Goal: Communication & Community: Answer question/provide support

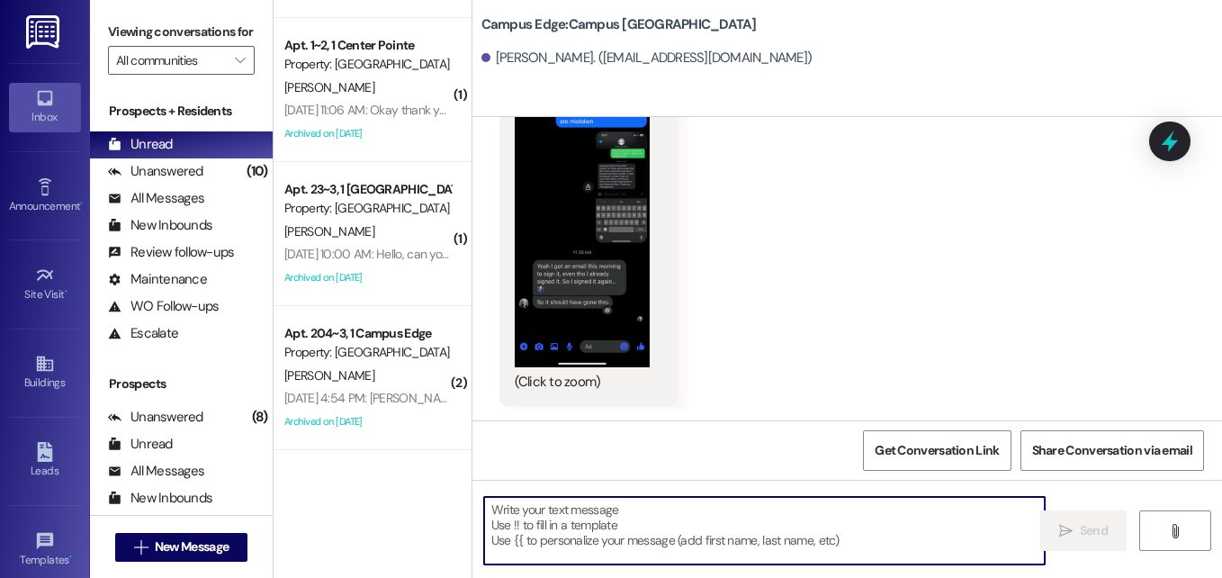
scroll to position [7823, 0]
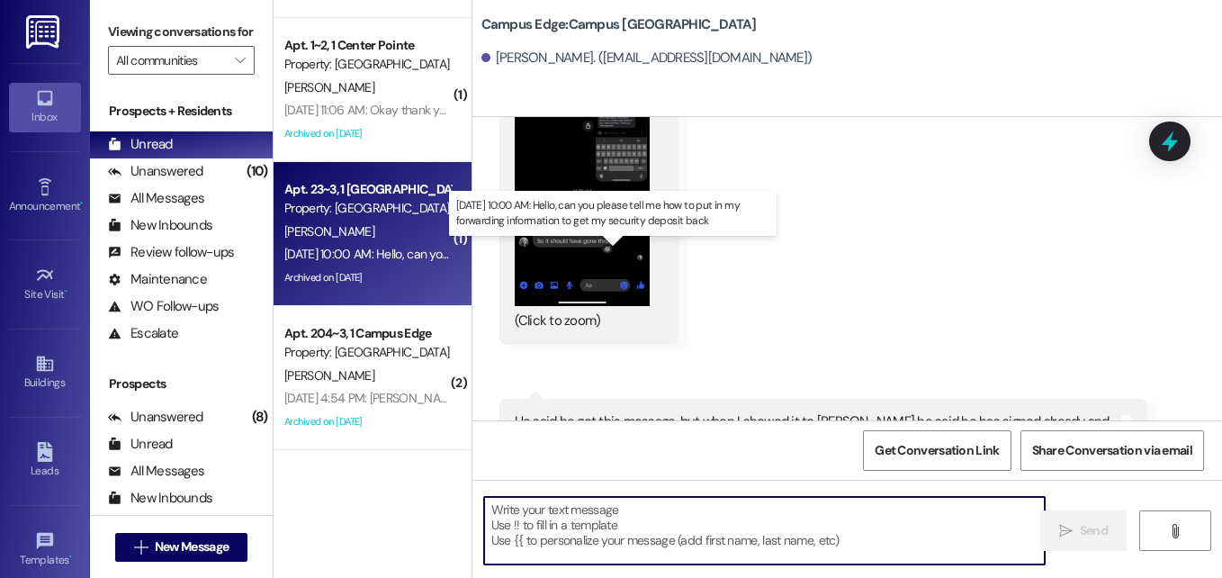
click at [408, 248] on div "[DATE] 10:00 AM: Hello, can you please tell me how to put in my forwarding info…" at bounding box center [594, 254] width 621 height 16
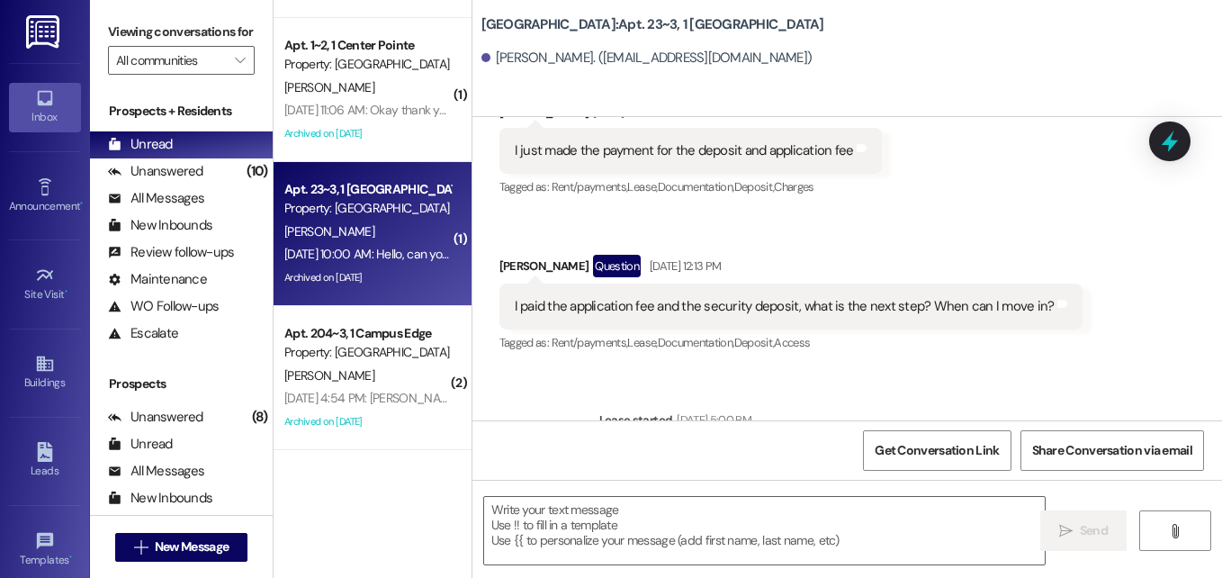
scroll to position [2857, 0]
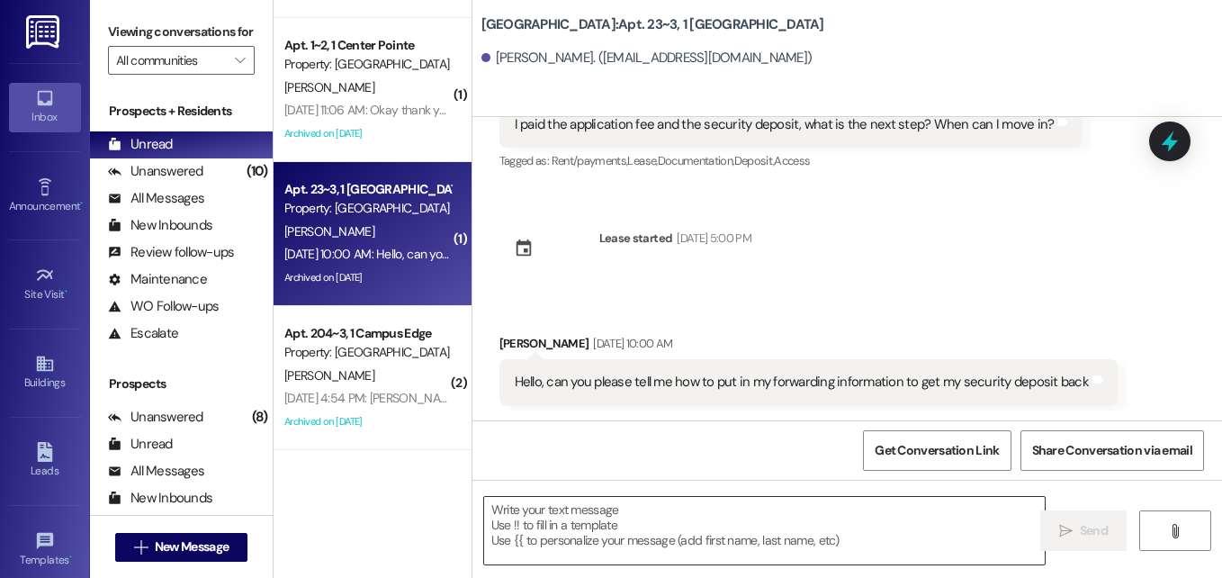
click at [633, 522] on textarea at bounding box center [764, 530] width 561 height 67
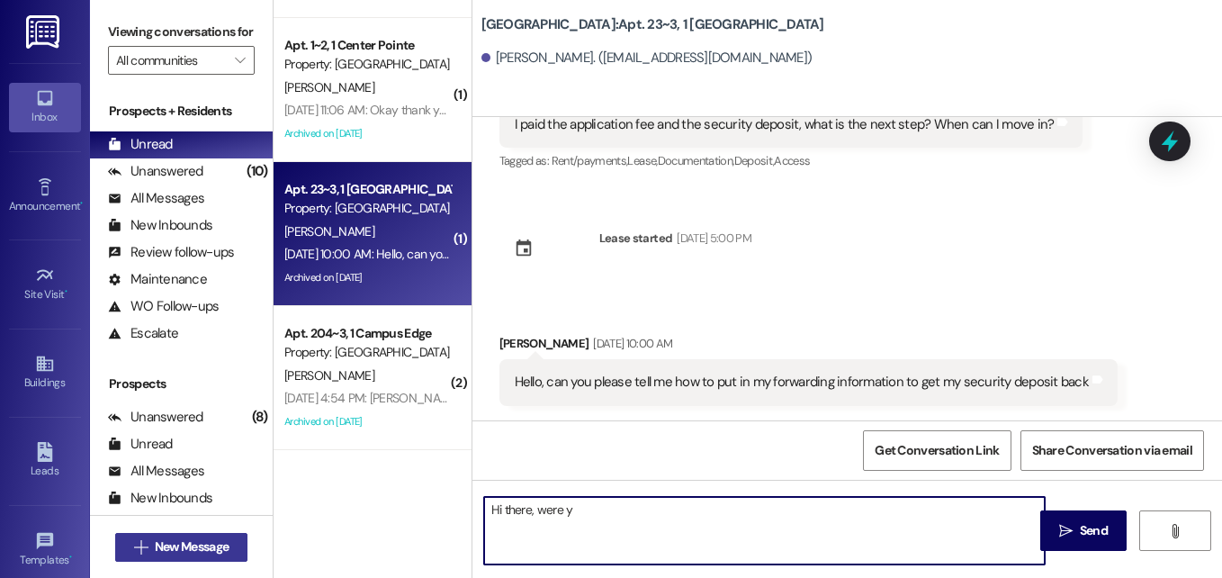
type textarea "Hi there, were y"
click at [197, 550] on span "New Message" at bounding box center [192, 546] width 74 height 19
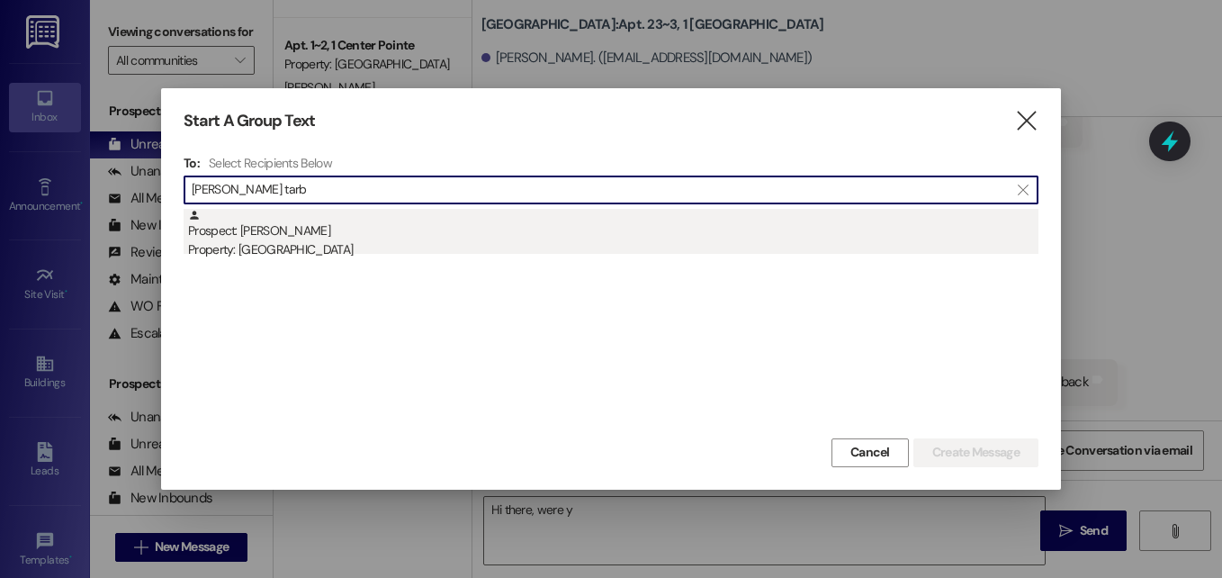
type input "[PERSON_NAME] tarb"
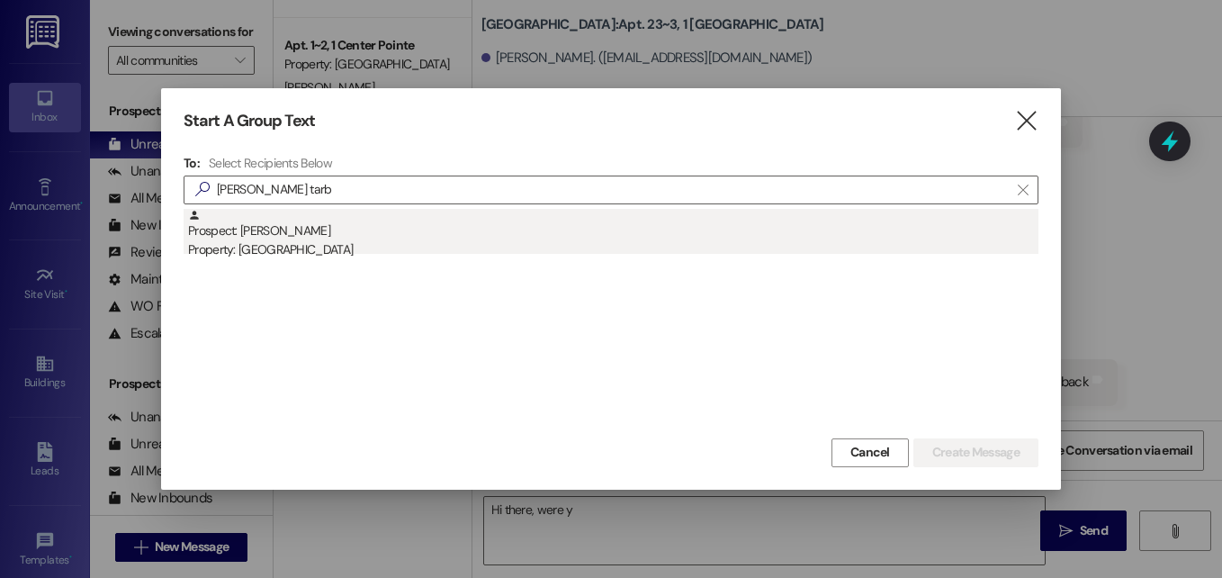
click at [336, 234] on div "Prospect: [PERSON_NAME] Property: [GEOGRAPHIC_DATA]" at bounding box center [613, 234] width 850 height 51
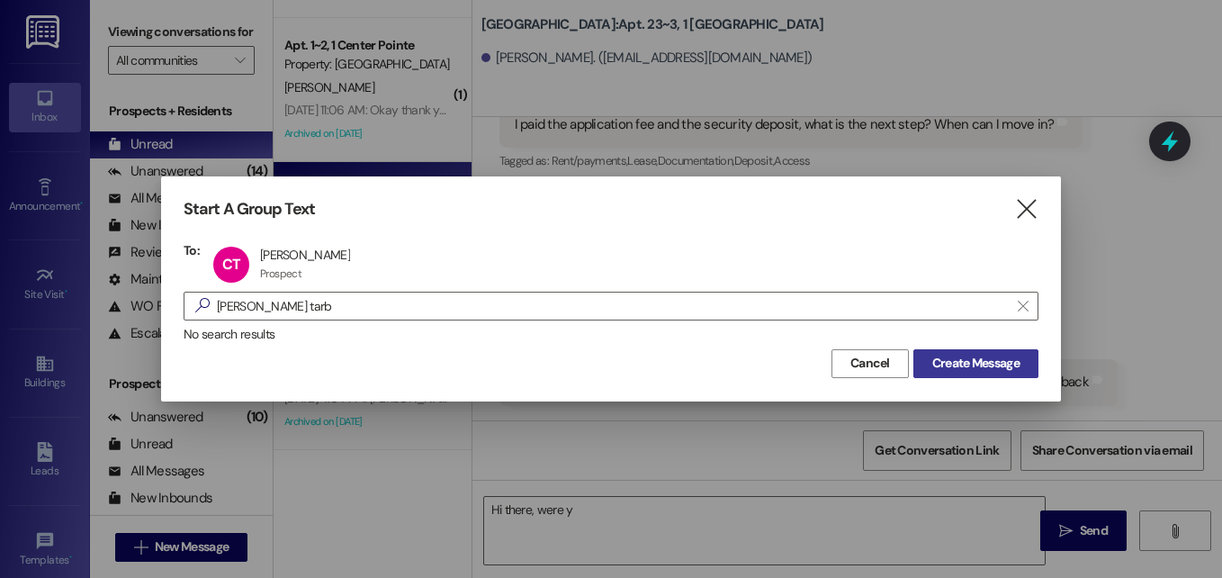
click at [942, 356] on span "Create Message" at bounding box center [975, 363] width 87 height 19
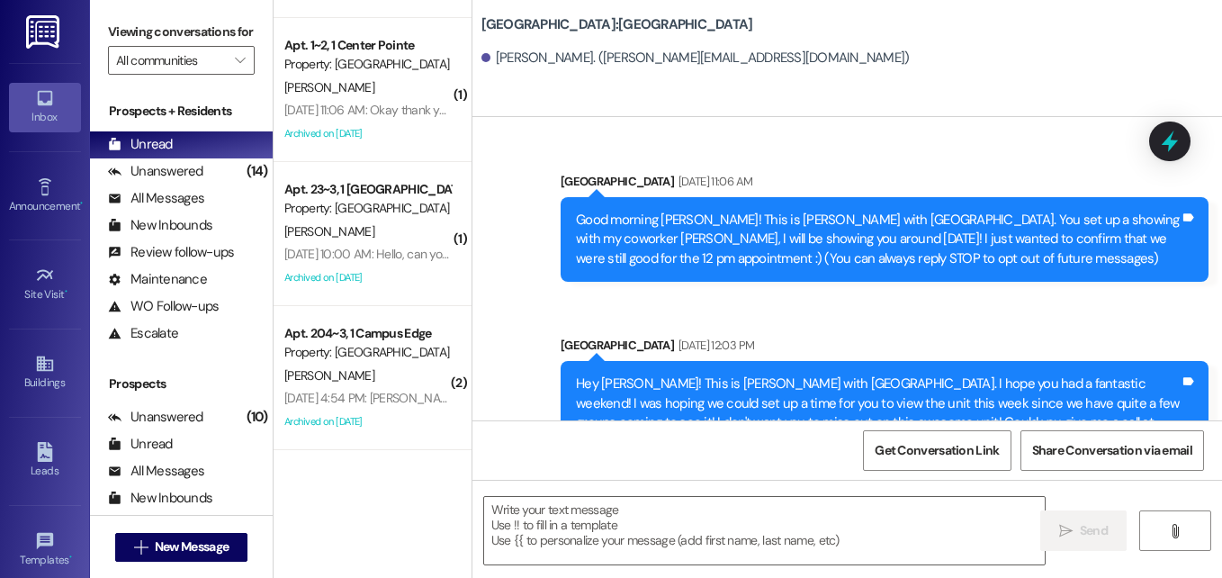
scroll to position [452, 0]
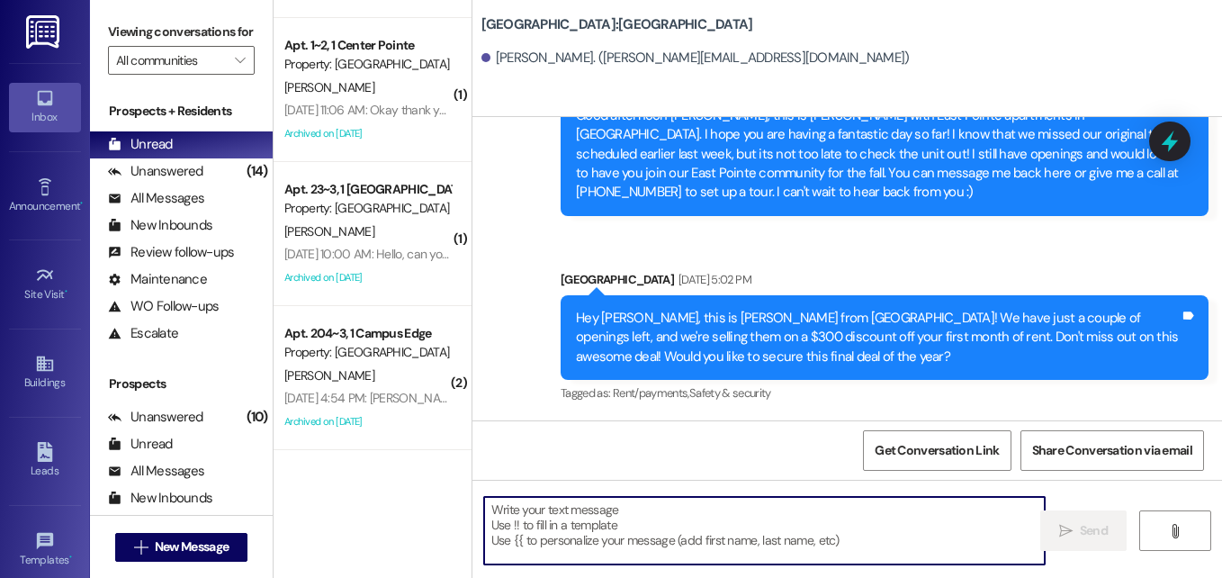
click at [662, 543] on textarea at bounding box center [764, 530] width 561 height 67
paste textarea "Good morning, [PERSON_NAME]! This is Angel with East Pointe Apartments! We are …"
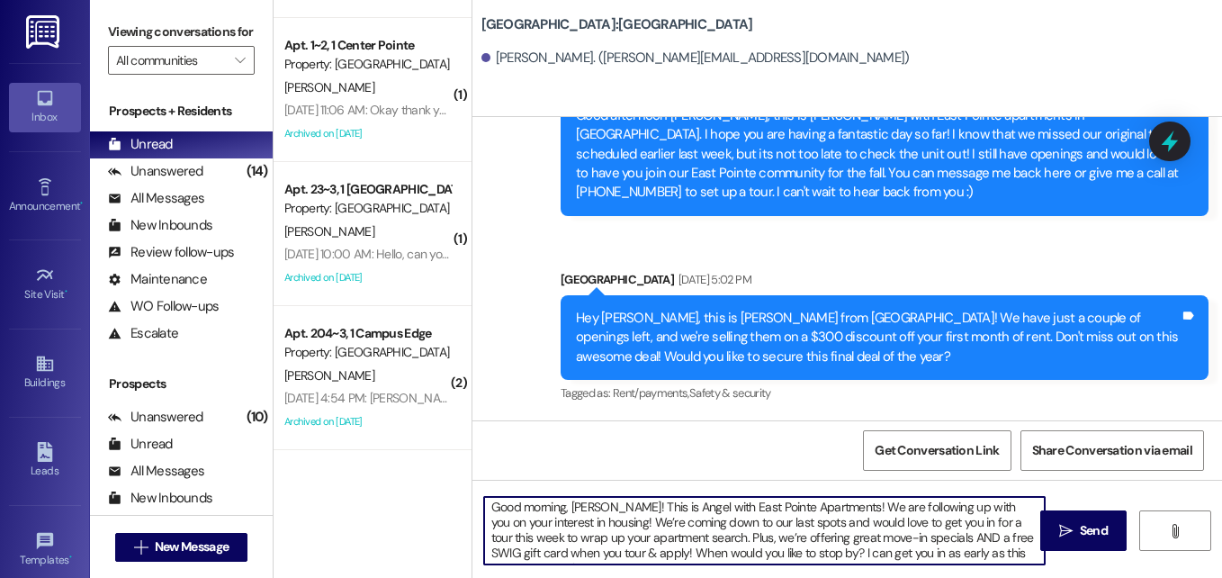
scroll to position [0, 0]
click at [588, 513] on textarea "Good morning, [PERSON_NAME]! This is Angel with East Pointe Apartments! We are …" at bounding box center [764, 530] width 561 height 67
click at [539, 508] on textarea "Good morning, [PERSON_NAME]! This is Angel with East Pointe Apartments! We are …" at bounding box center [764, 530] width 561 height 67
click at [538, 508] on textarea "Good morning, [PERSON_NAME]! This is Angel with East Pointe Apartments! We are …" at bounding box center [764, 530] width 561 height 67
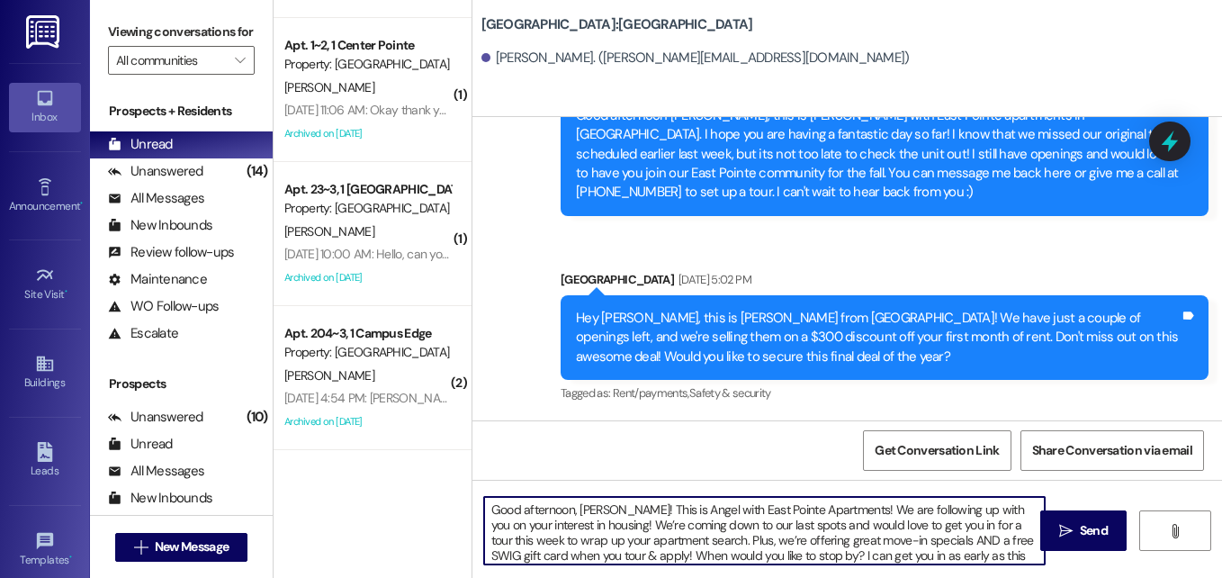
click at [671, 517] on textarea "Good afternoon, [PERSON_NAME]! This is Angel with East Pointe Apartments! We ar…" at bounding box center [764, 530] width 561 height 67
type textarea "Good afternoon, [PERSON_NAME]! This is Angel with East Pointe Apartments! We ar…"
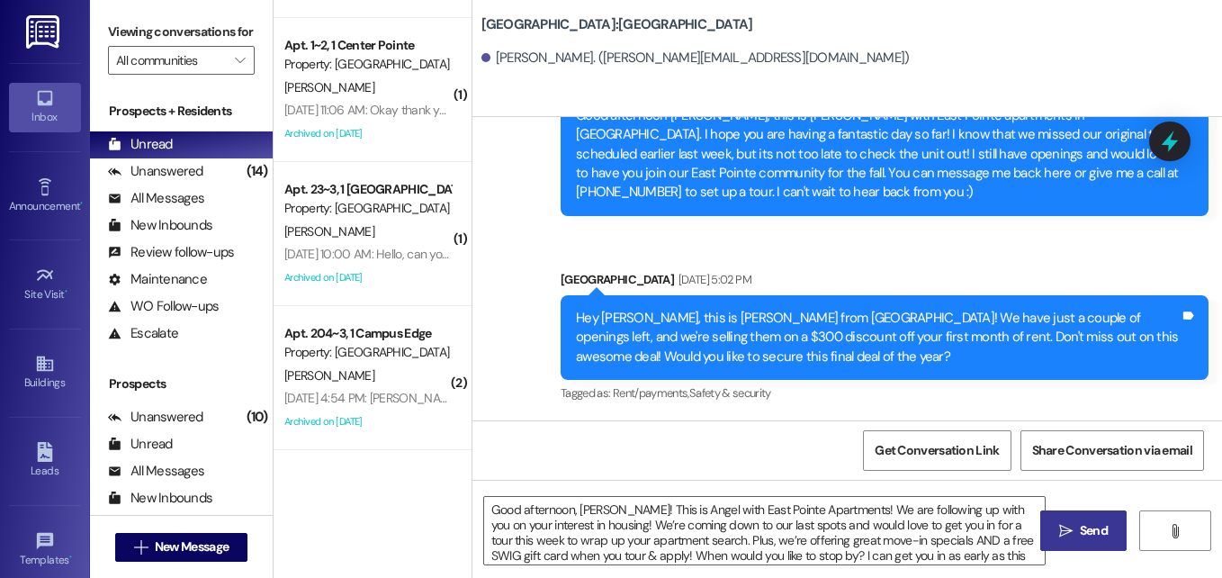
click at [1074, 528] on span " Send" at bounding box center [1083, 530] width 57 height 19
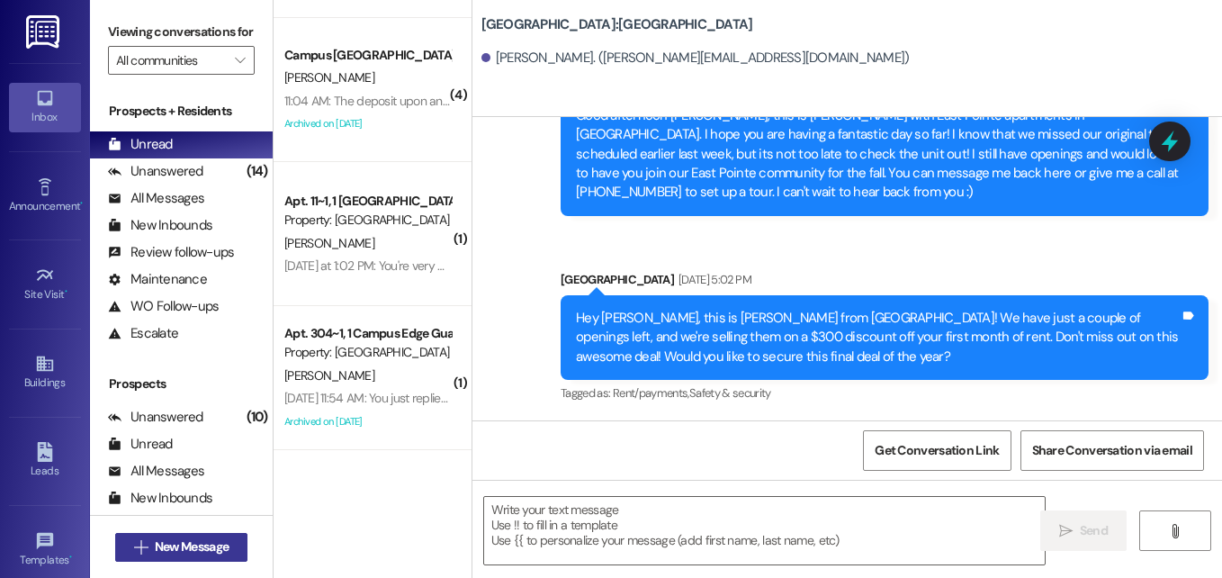
click at [180, 540] on span "New Message" at bounding box center [192, 546] width 74 height 19
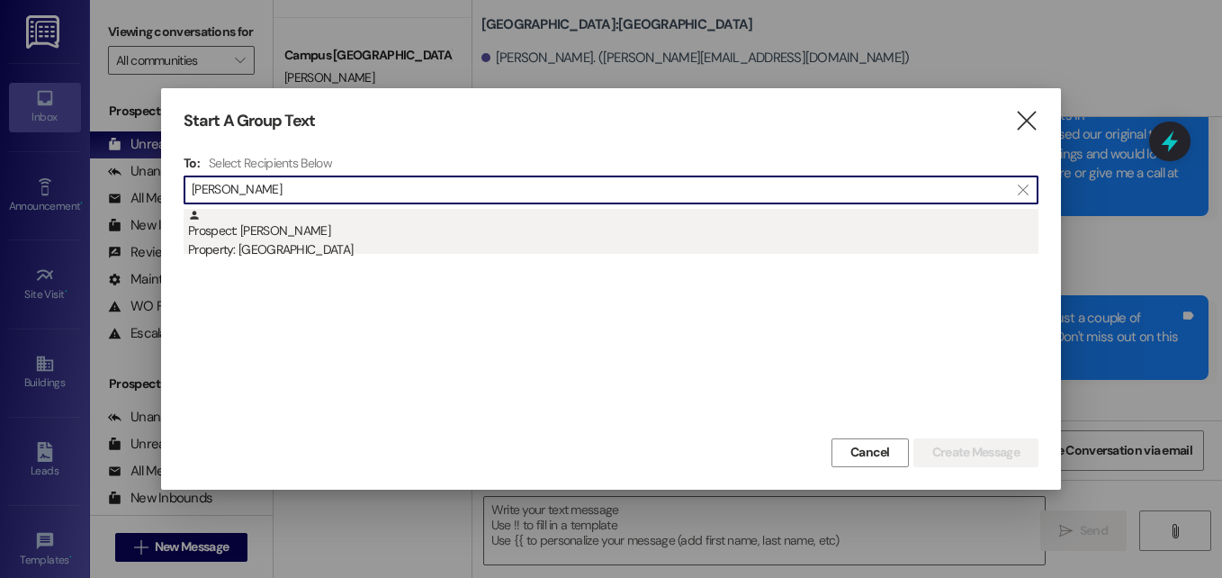
type input "[PERSON_NAME]"
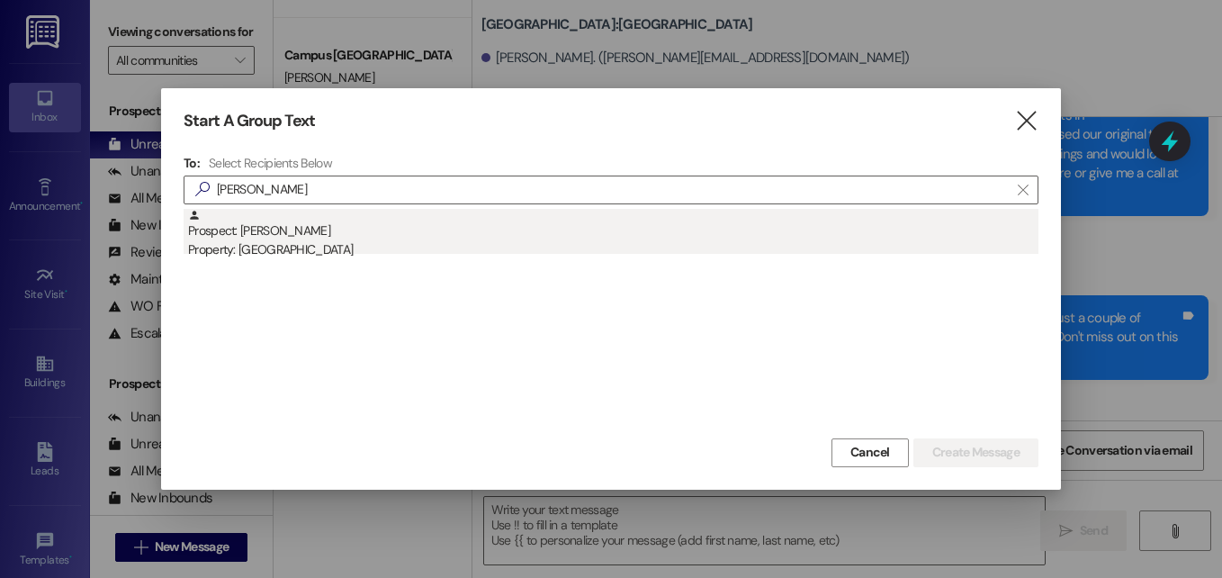
click at [254, 231] on div "Prospect: [PERSON_NAME] Property: [GEOGRAPHIC_DATA]" at bounding box center [613, 234] width 850 height 51
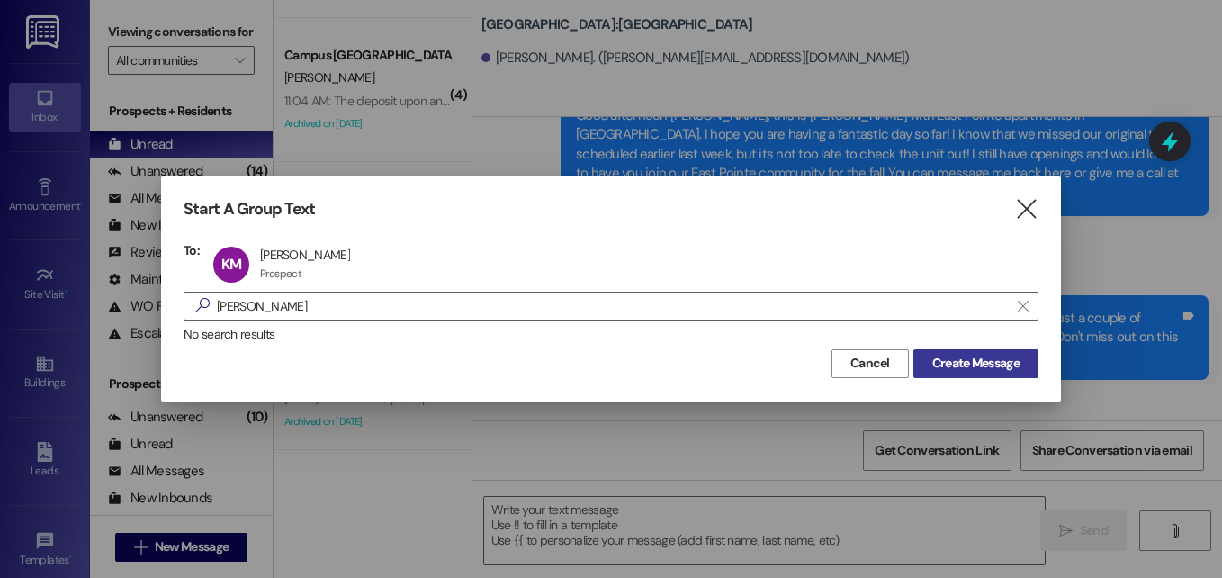
click at [944, 361] on span "Create Message" at bounding box center [975, 363] width 87 height 19
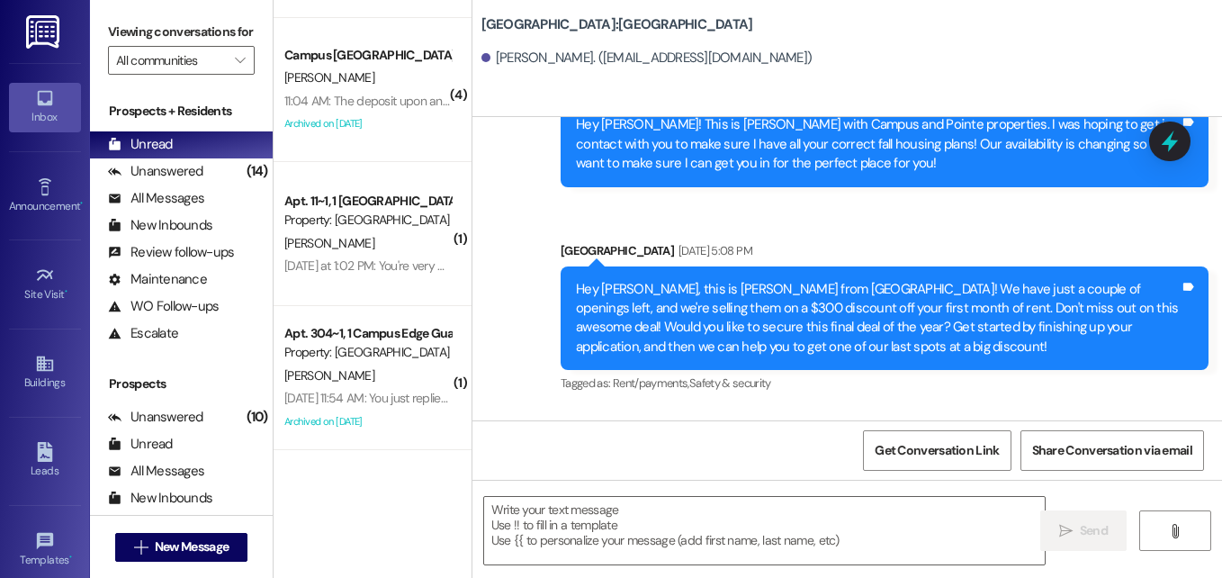
scroll to position [1230, 0]
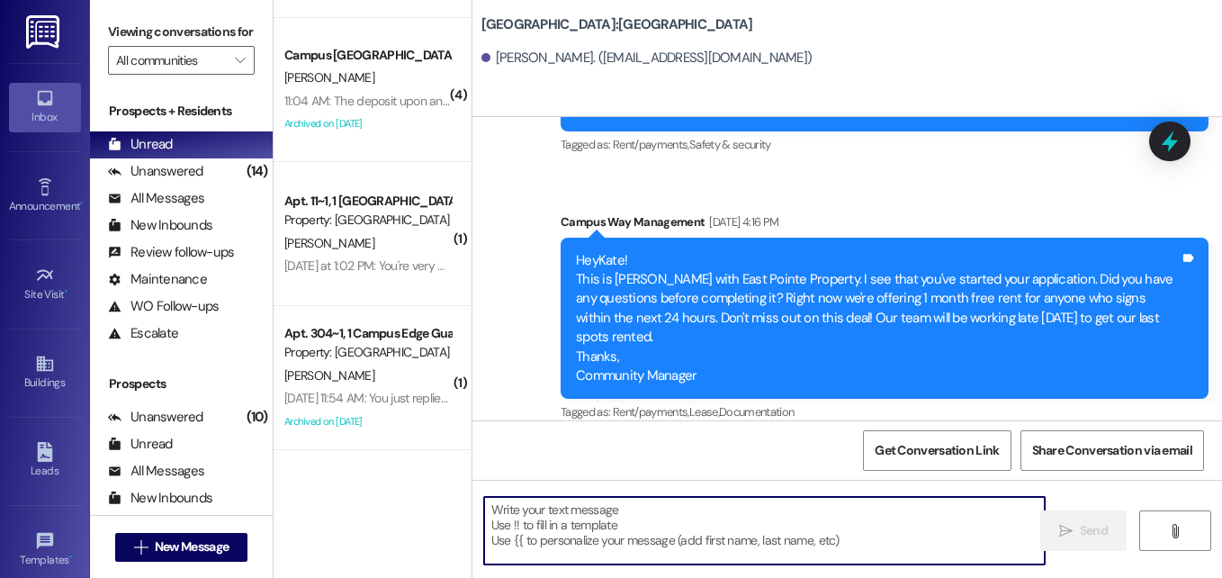
click at [620, 512] on textarea at bounding box center [764, 530] width 561 height 67
paste textarea "Good afternoon, [PERSON_NAME]! This is Angel with East Pointe Apartments! We ar…"
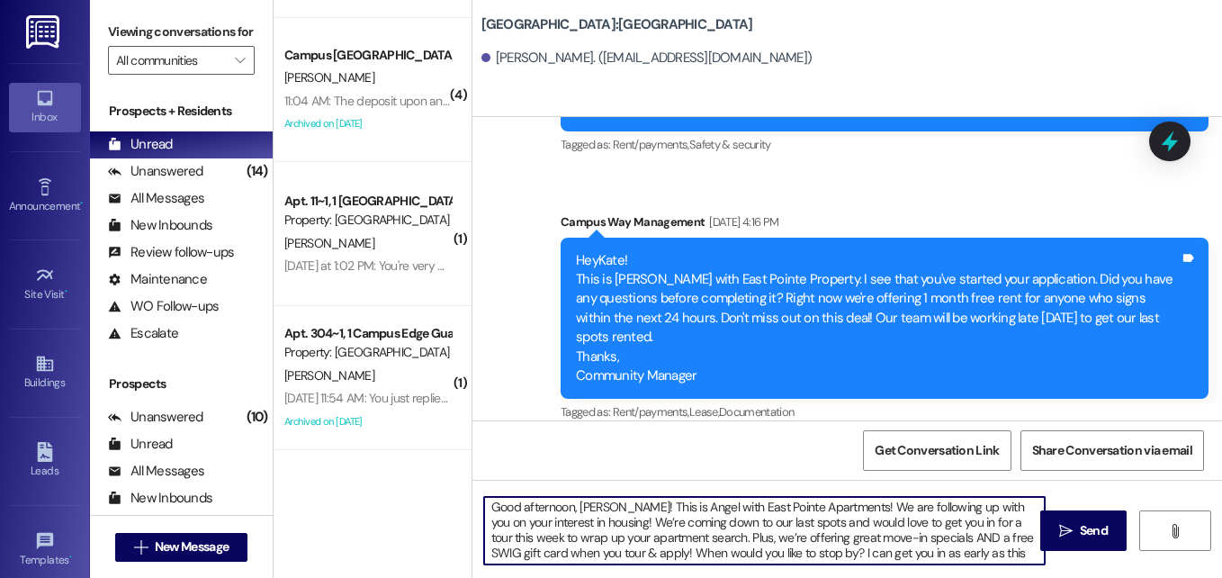
scroll to position [0, 0]
click at [549, 510] on textarea "Good afternoon, [PERSON_NAME]! This is Angel with East Pointe Apartments! We ar…" at bounding box center [764, 530] width 561 height 67
click at [585, 506] on textarea "Good afternoon, [PERSON_NAME]! This is Angel with East Pointe Apartments! We ar…" at bounding box center [764, 530] width 561 height 67
type textarea "Good afternoon, [PERSON_NAME]! This is Angel with East Pointe Apartments! We ar…"
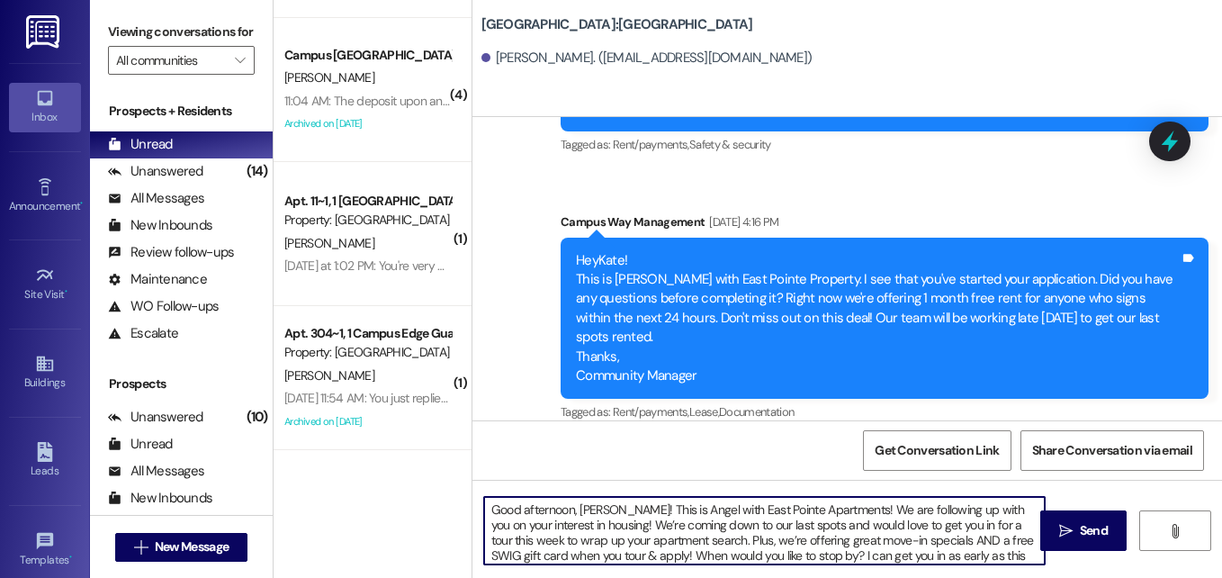
click at [688, 539] on textarea "Good afternoon, [PERSON_NAME]! This is Angel with East Pointe Apartments! We ar…" at bounding box center [764, 530] width 561 height 67
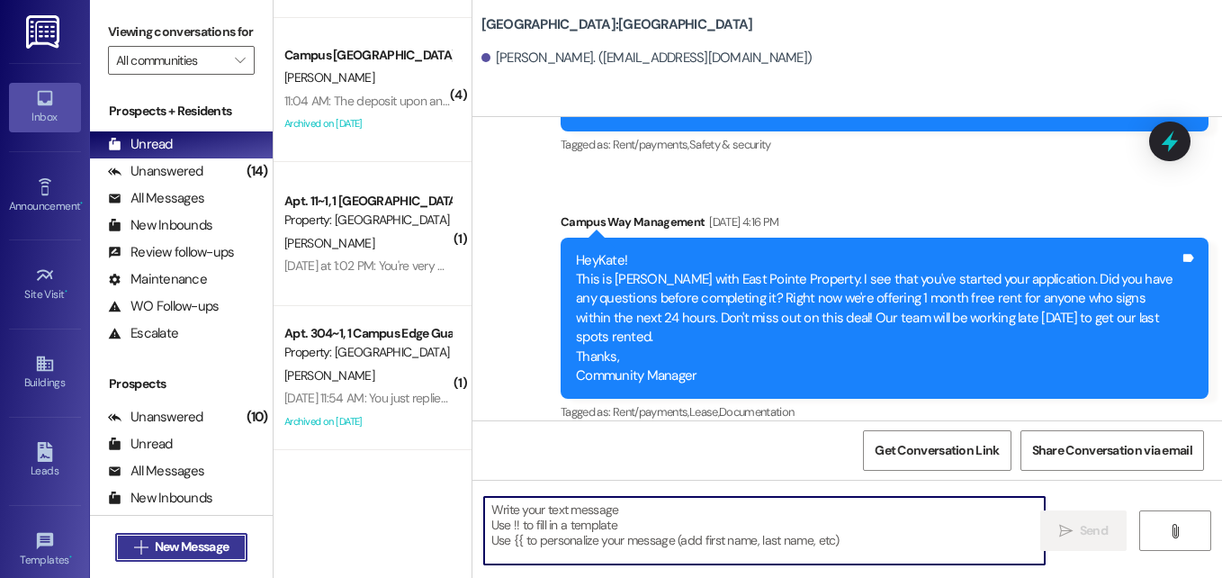
click at [194, 547] on span "New Message" at bounding box center [192, 546] width 74 height 19
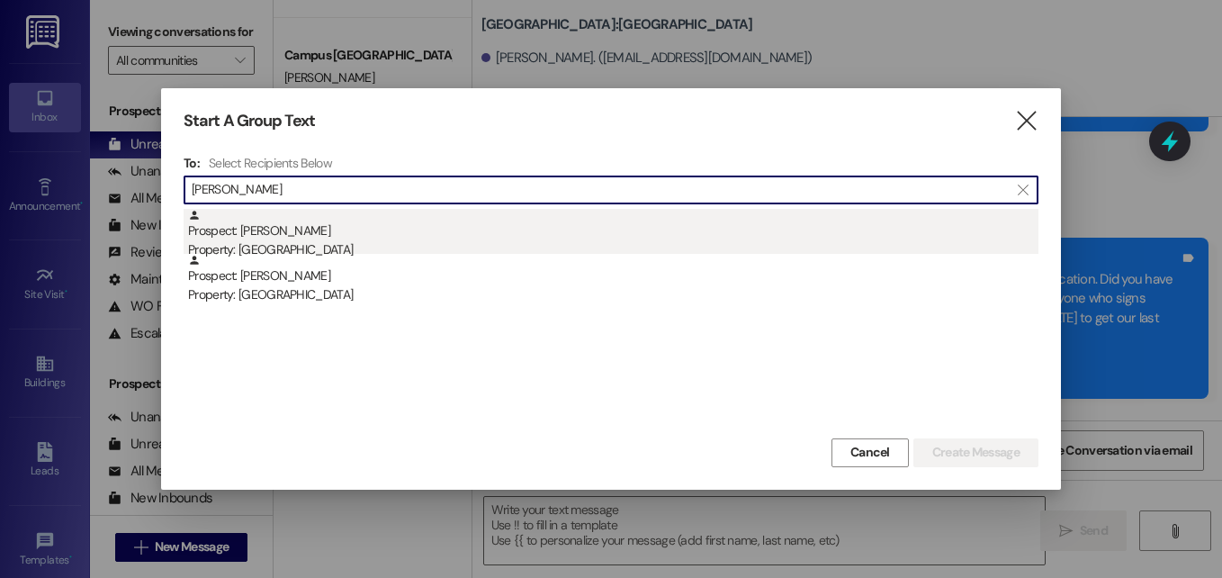
type input "[PERSON_NAME]"
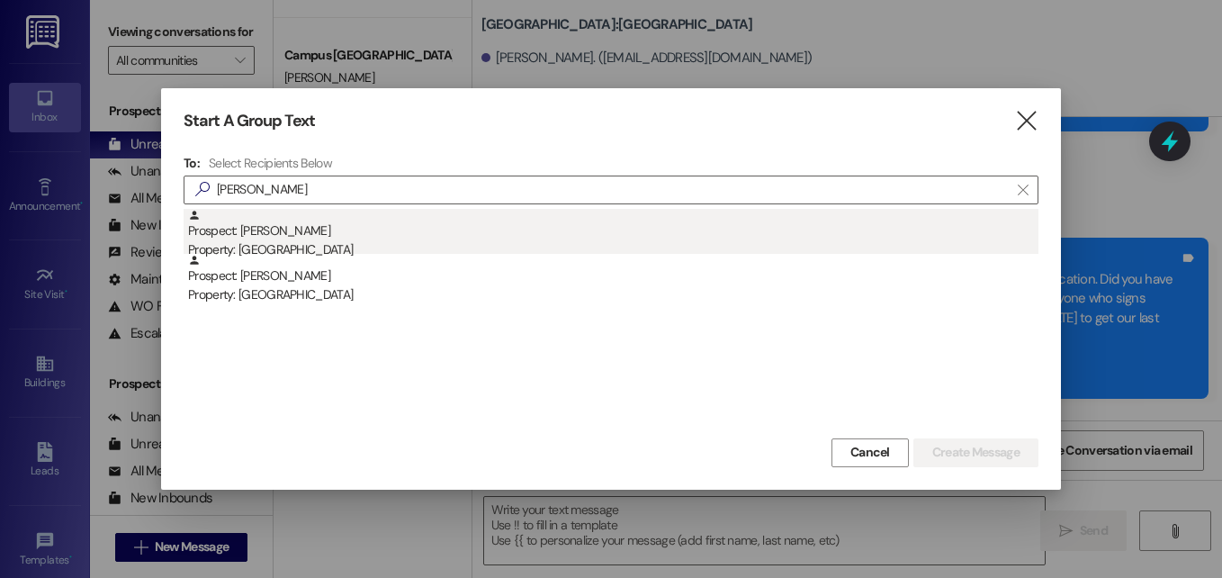
click at [405, 221] on div "Prospect: [PERSON_NAME] Property: [GEOGRAPHIC_DATA]" at bounding box center [613, 234] width 850 height 51
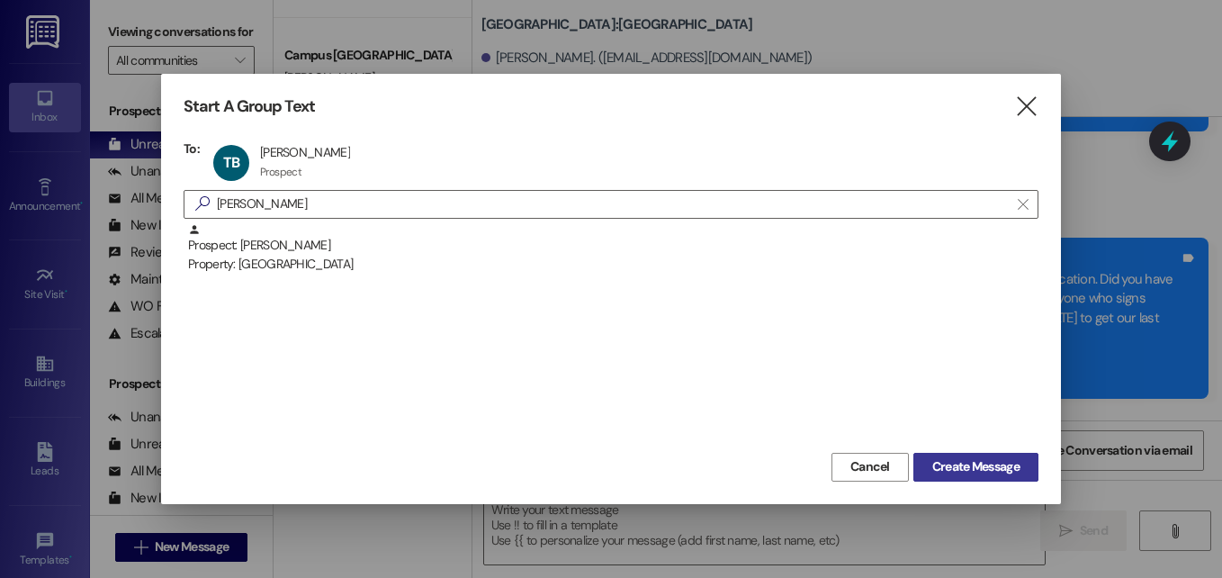
click at [965, 466] on span "Create Message" at bounding box center [975, 466] width 87 height 19
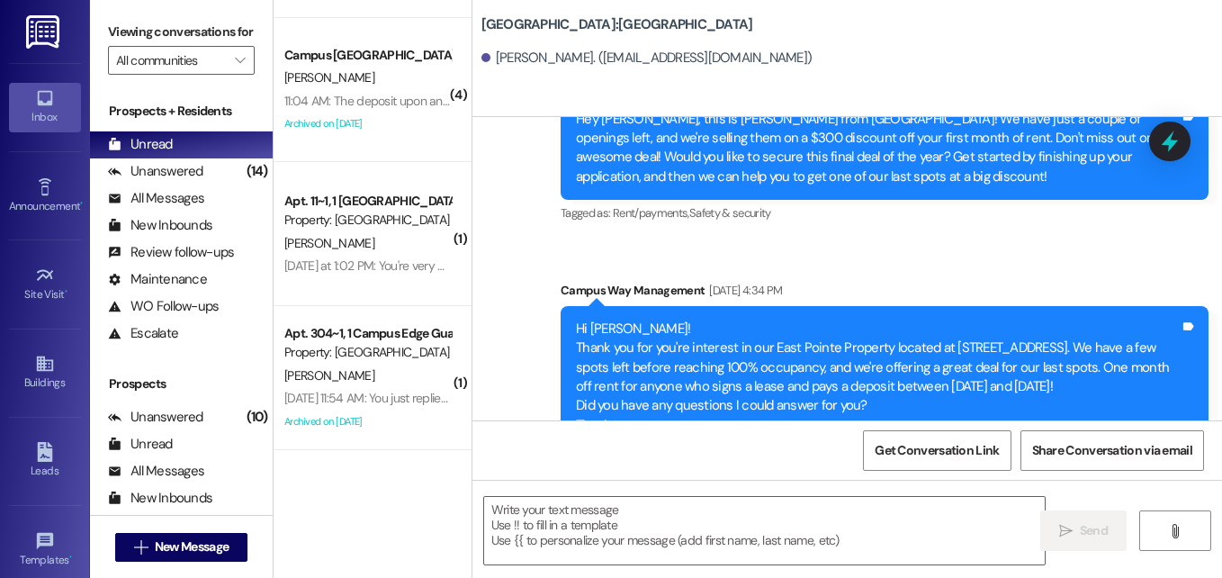
scroll to position [1886, 0]
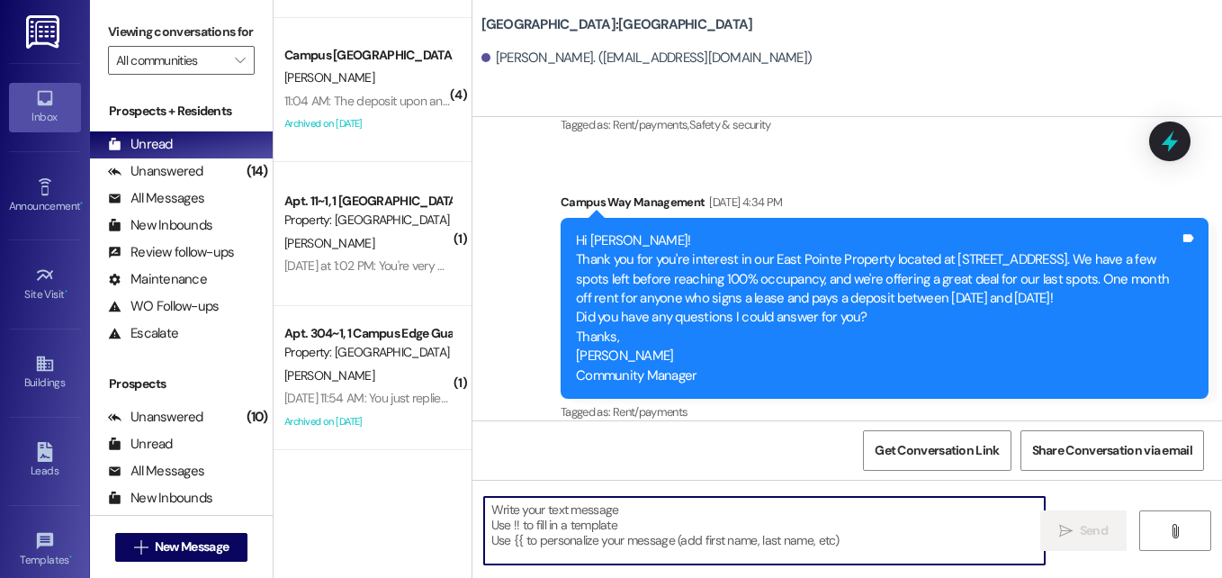
click at [692, 538] on textarea at bounding box center [764, 530] width 561 height 67
click at [632, 533] on textarea at bounding box center [764, 530] width 561 height 67
paste textarea "Good afternoon, [PERSON_NAME]! This is Angel with East Pointe Apartments! We ar…"
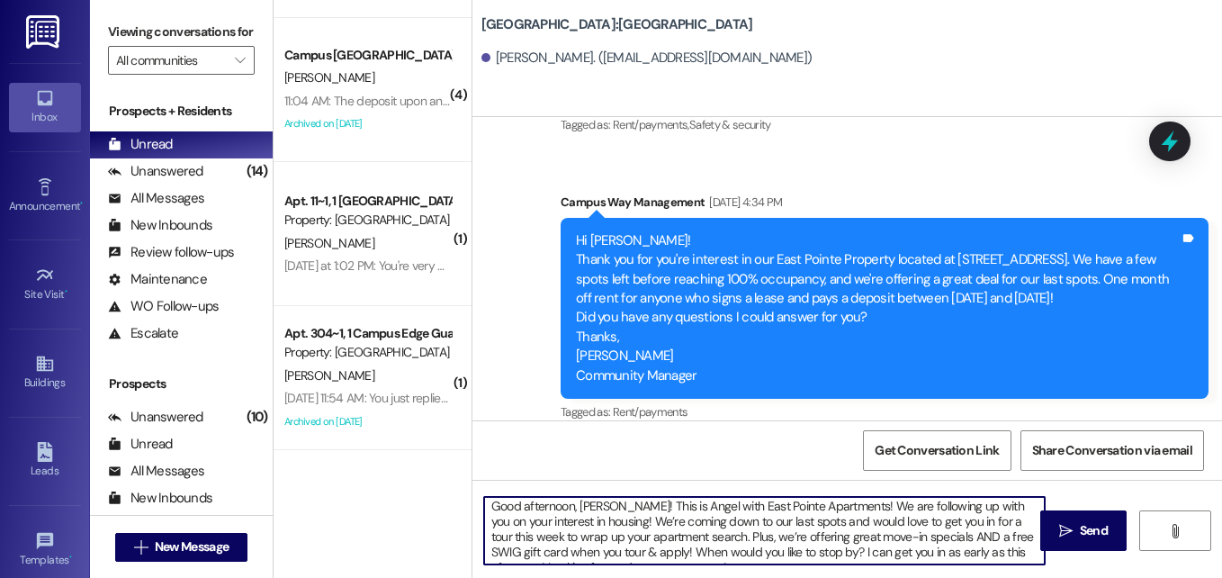
scroll to position [0, 0]
click at [581, 508] on textarea "Good afternoon, [PERSON_NAME]! This is Angel with East Pointe Apartments! We ar…" at bounding box center [764, 530] width 561 height 67
click at [683, 519] on textarea "Good afternoon, [PERSON_NAME]! This is Angel with East Pointe Apartments! We ar…" at bounding box center [764, 530] width 561 height 67
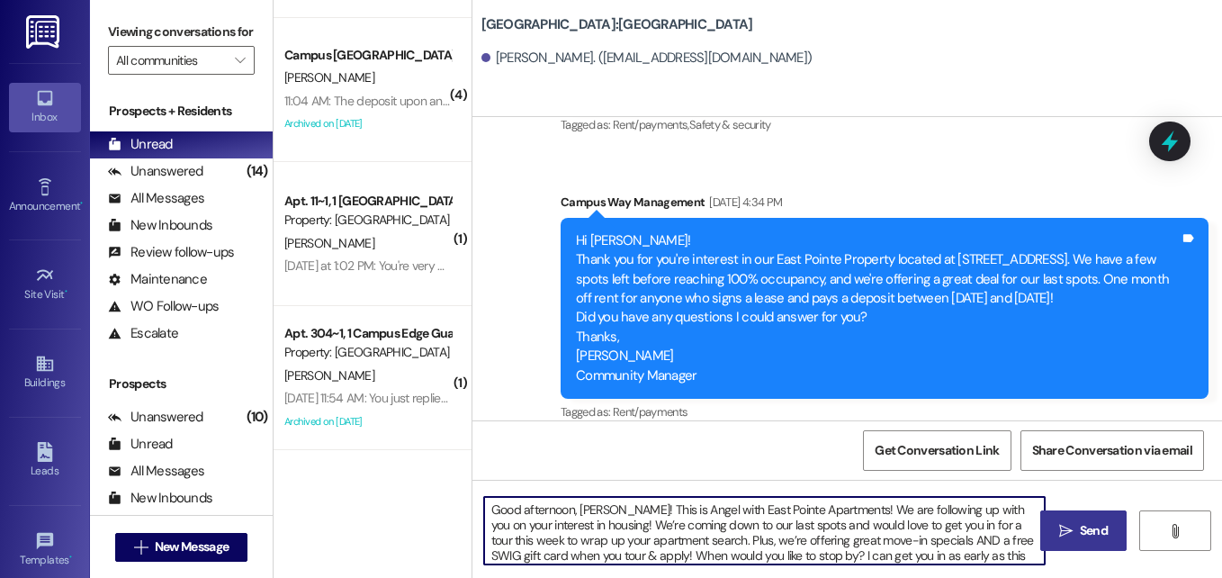
type textarea "Good afternoon, [PERSON_NAME]! This is Angel with East Pointe Apartments! We ar…"
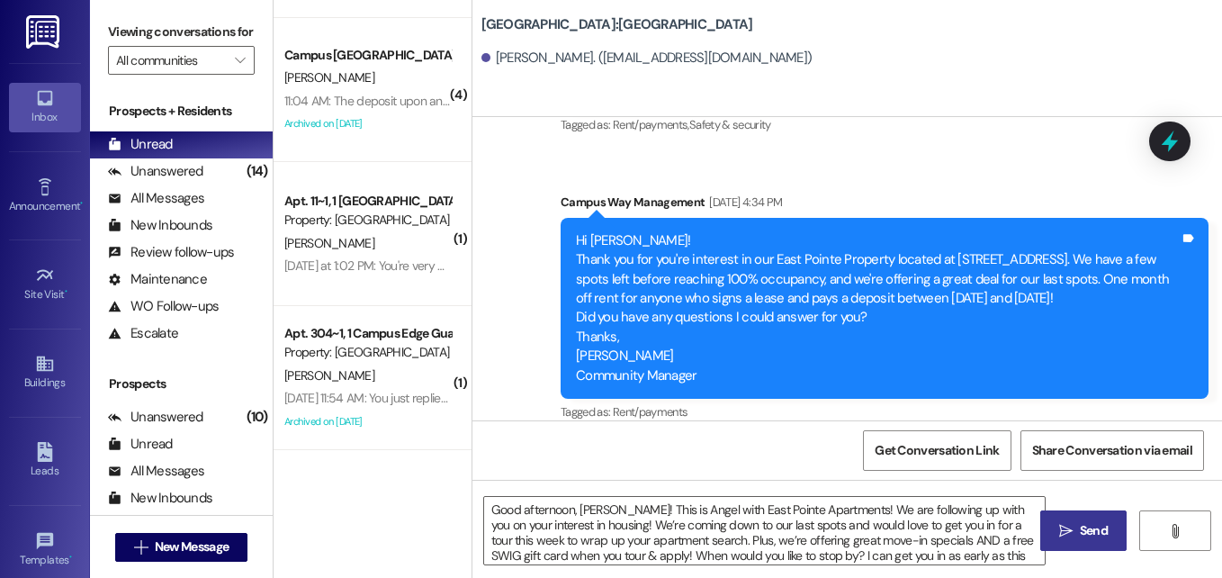
click at [1085, 541] on button " Send" at bounding box center [1083, 530] width 87 height 40
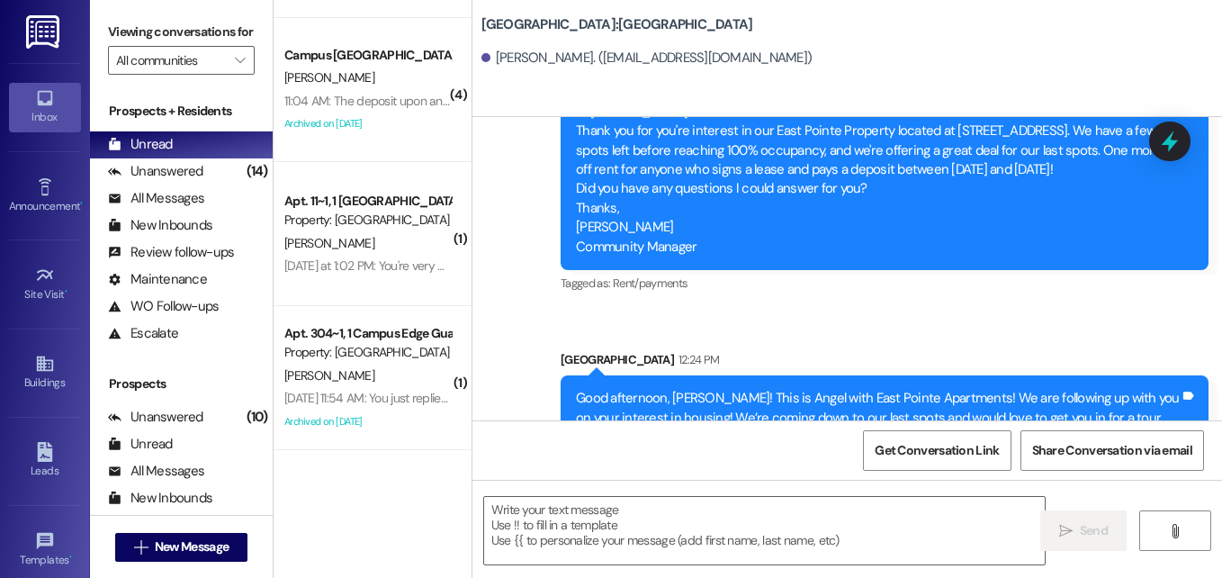
scroll to position [2088, 0]
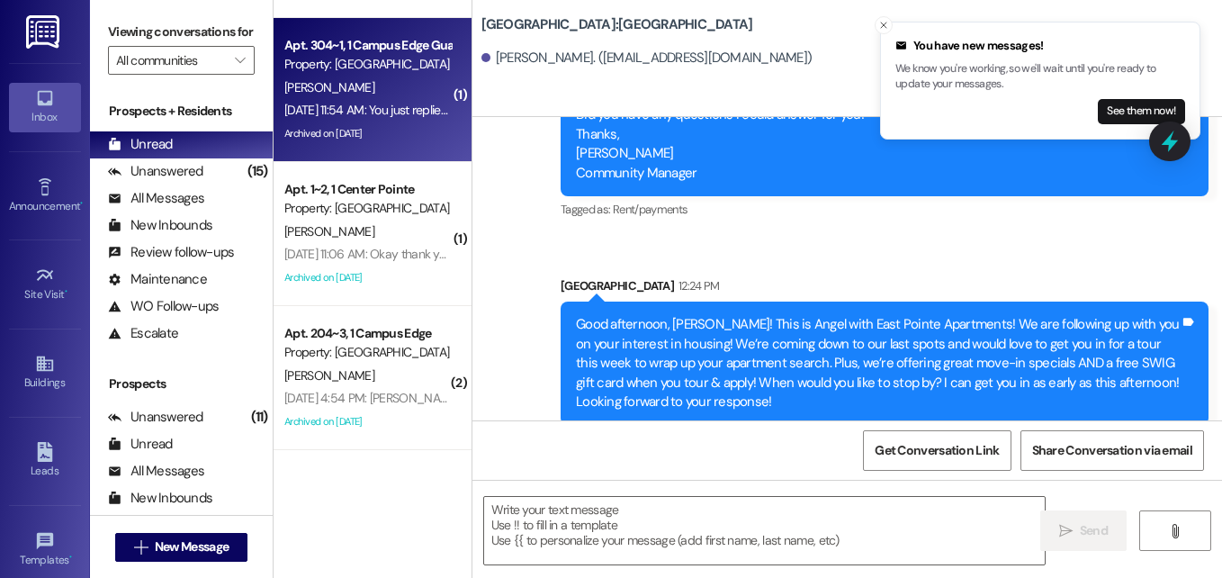
click at [332, 111] on div "[DATE] 11:54 AM: You just replied 'Stop'. Are you sure you want to opt out of t…" at bounding box center [645, 110] width 723 height 16
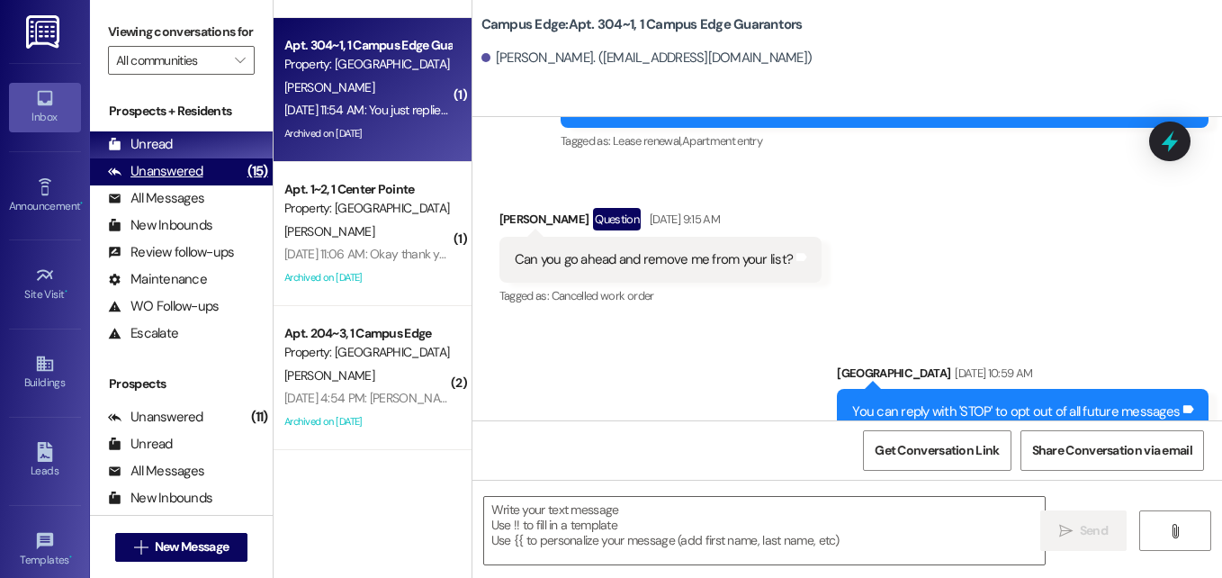
scroll to position [432, 0]
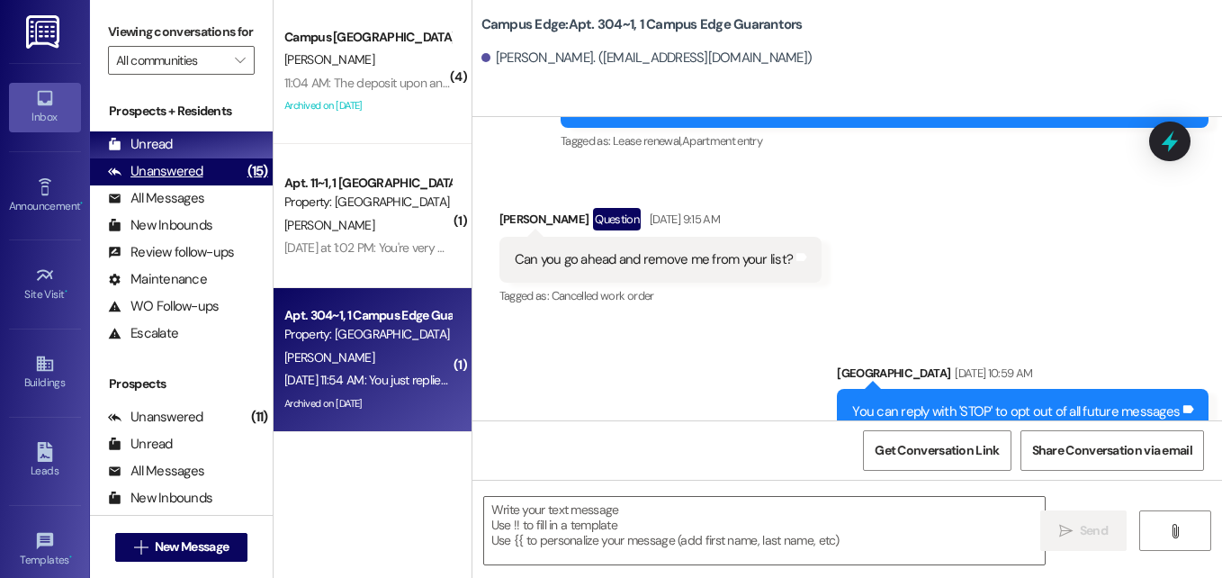
click at [132, 181] on div "Unanswered" at bounding box center [155, 171] width 95 height 19
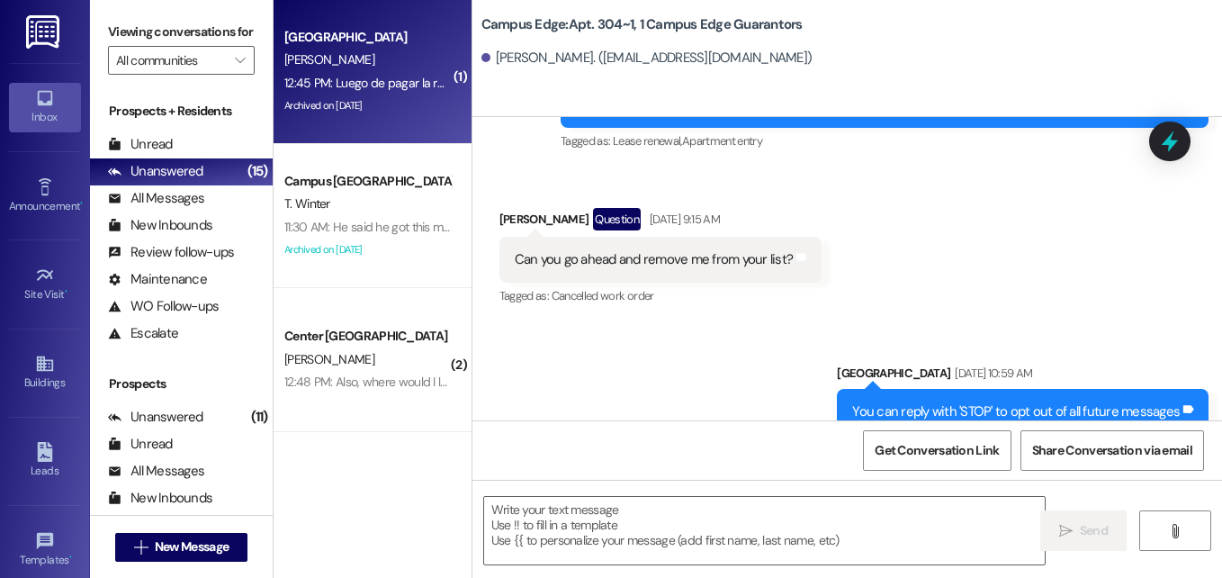
click at [321, 62] on div "[PERSON_NAME]" at bounding box center [368, 60] width 170 height 22
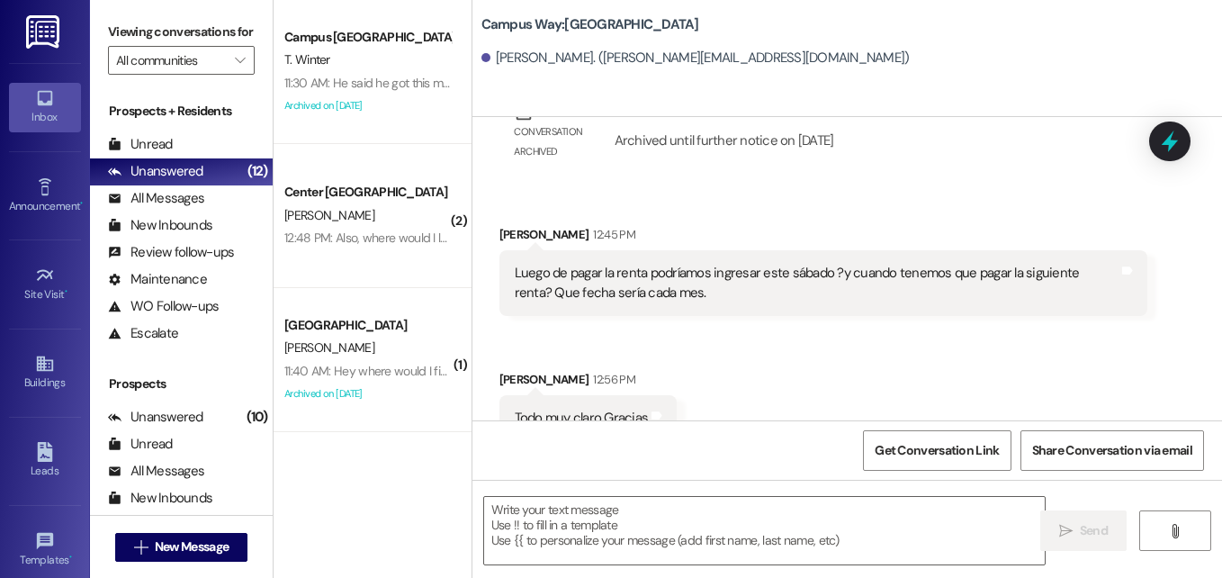
scroll to position [2218, 0]
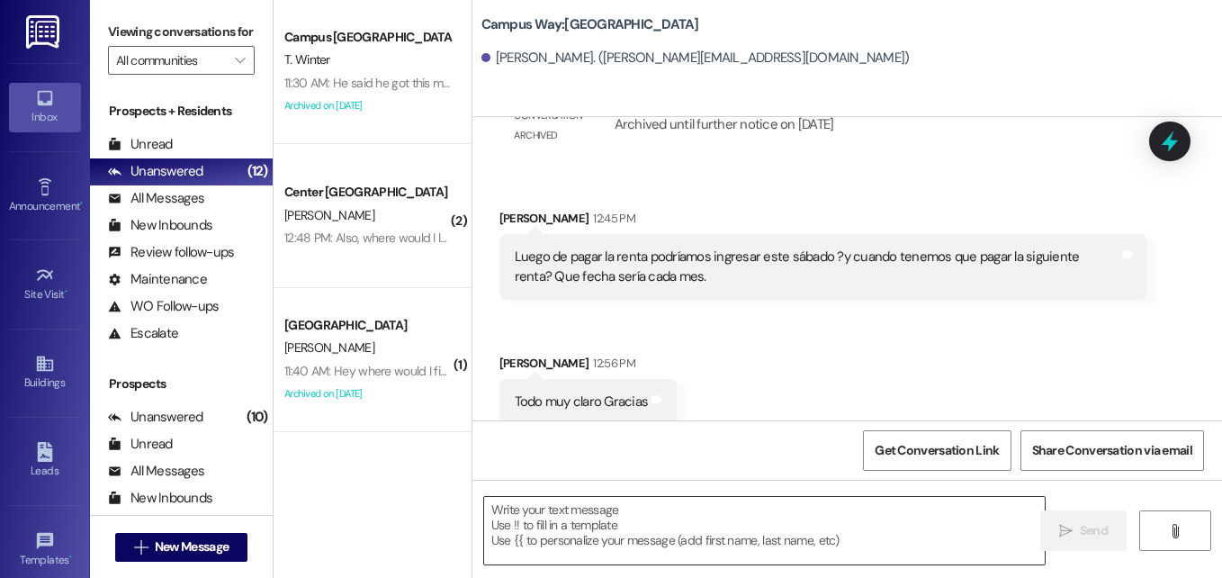
click at [781, 538] on textarea at bounding box center [764, 530] width 561 height 67
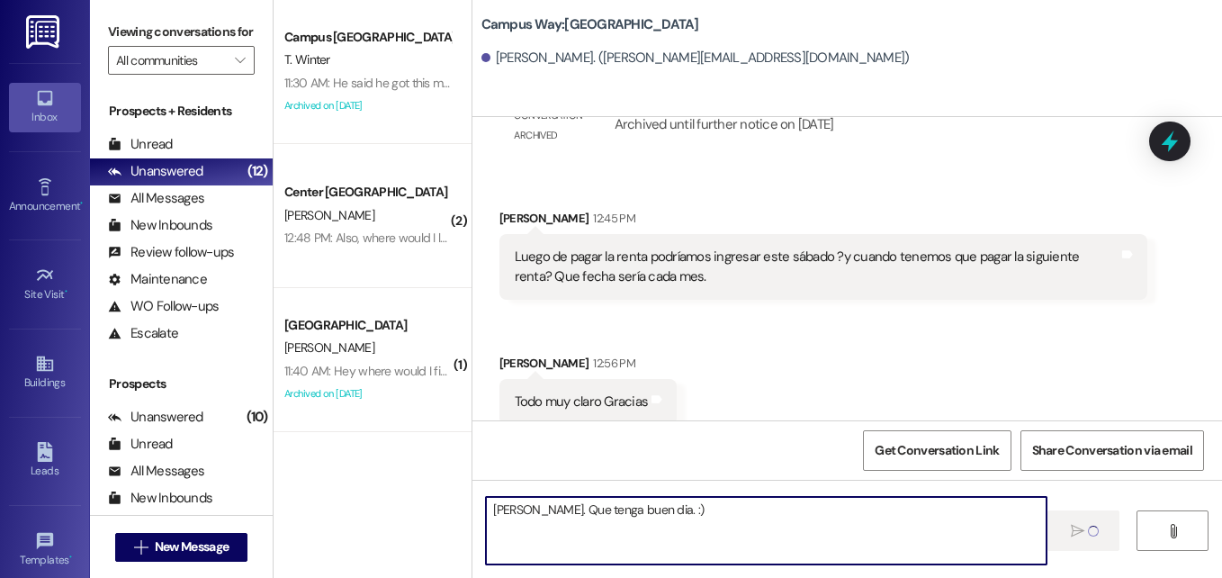
type textarea "[PERSON_NAME]. Que tenga buen dia. :)"
